Goal: Transaction & Acquisition: Purchase product/service

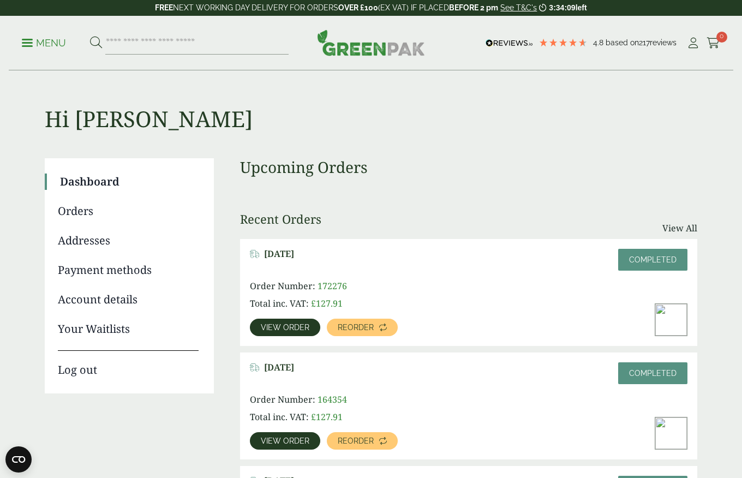
click at [297, 331] on span "View order" at bounding box center [285, 328] width 49 height 8
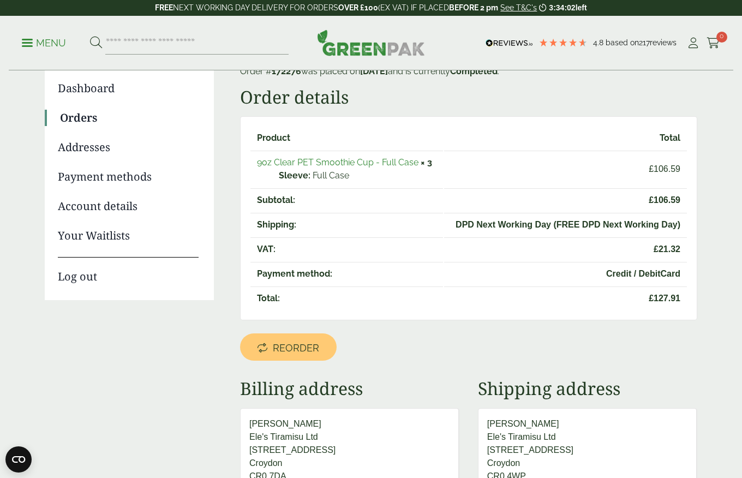
scroll to position [98, 0]
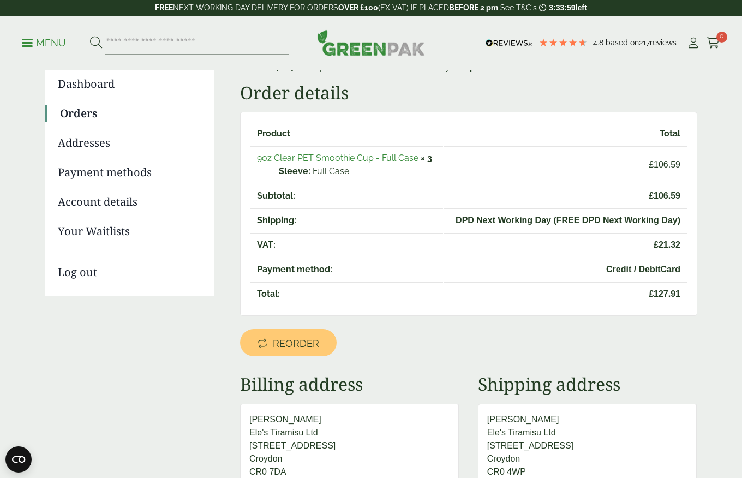
click at [348, 158] on link "9oz Clear PET Smoothie Cup - Full Case" at bounding box center [338, 158] width 162 height 10
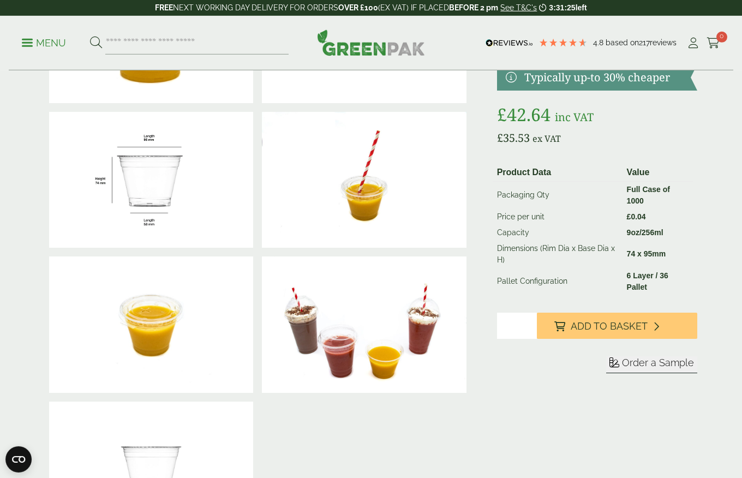
scroll to position [10, 0]
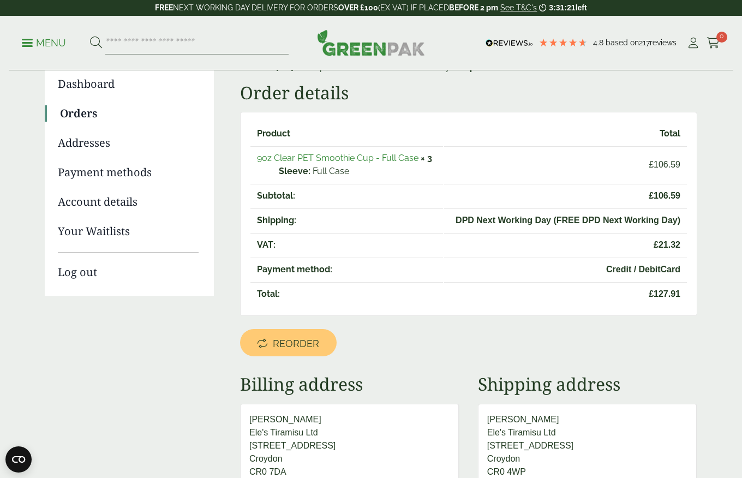
scroll to position [98, 0]
click at [317, 344] on span "Reorder" at bounding box center [296, 344] width 46 height 12
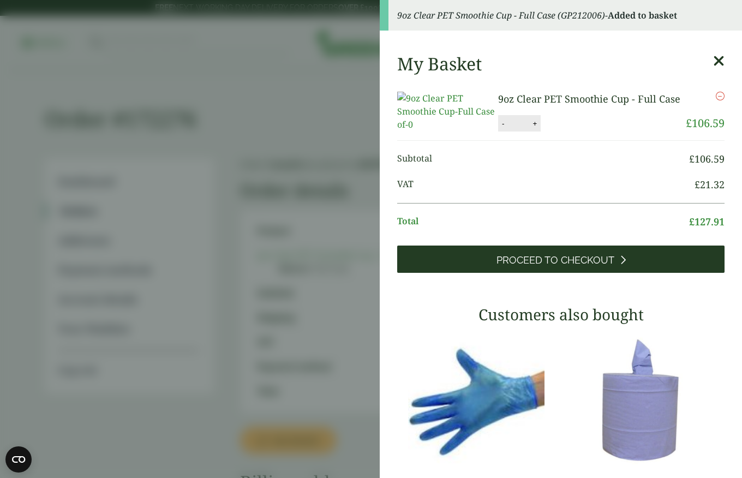
click at [597, 266] on span "Proceed to Checkout" at bounding box center [556, 260] width 118 height 12
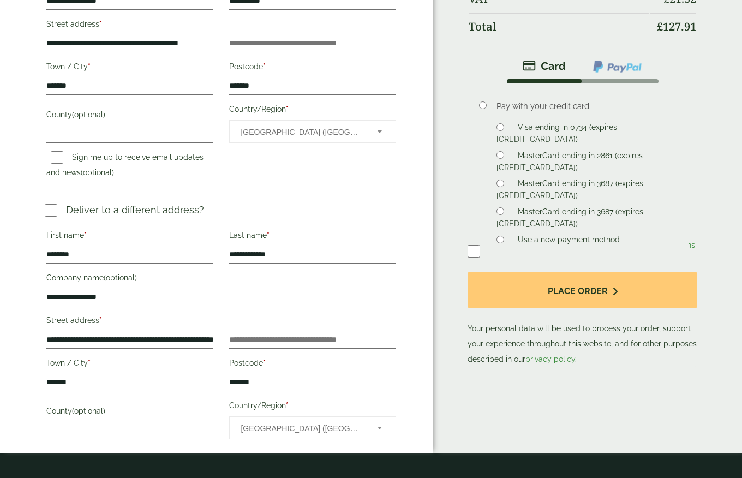
scroll to position [267, 0]
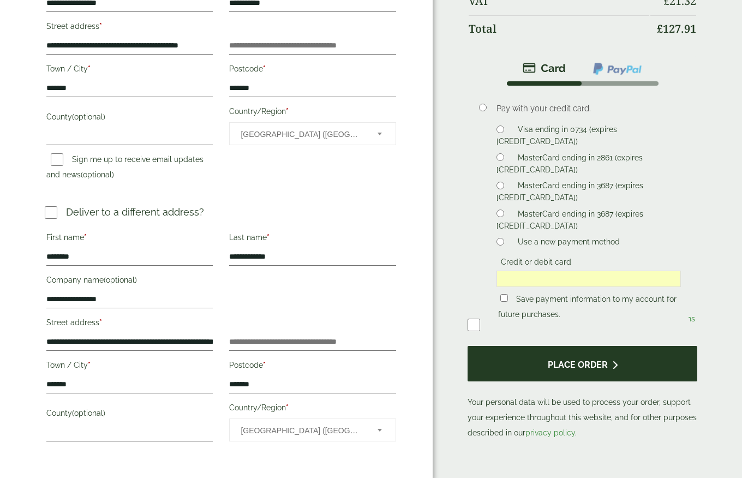
click at [513, 369] on button "Place order" at bounding box center [583, 363] width 230 height 35
